Goal: Task Accomplishment & Management: Manage account settings

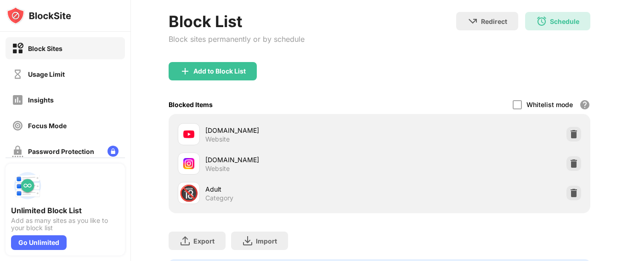
scroll to position [96, 0]
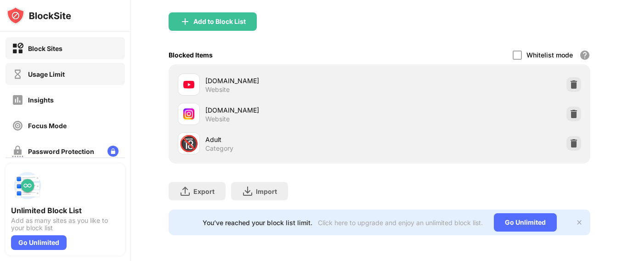
click at [89, 69] on div "Usage Limit" at bounding box center [65, 74] width 119 height 22
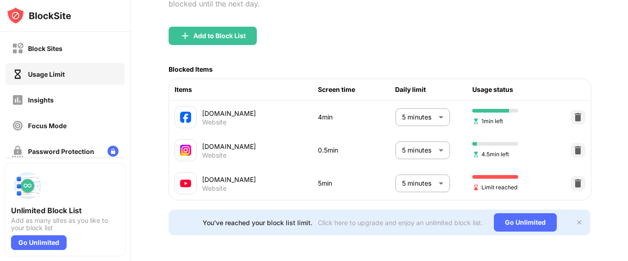
scroll to position [102, 0]
click at [402, 104] on body "Block Sites Usage Limit Insights Focus Mode Password Protection Custom Block Pa…" at bounding box center [314, 130] width 628 height 261
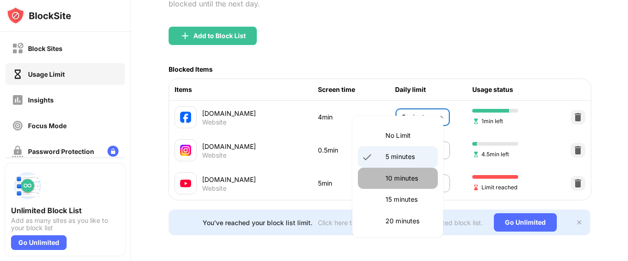
click at [400, 179] on p "10 minutes" at bounding box center [408, 178] width 47 height 10
type input "**"
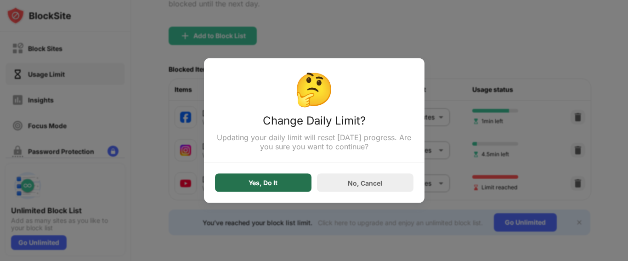
click at [283, 179] on div "Yes, Do It" at bounding box center [263, 183] width 96 height 18
